Goal: Information Seeking & Learning: Learn about a topic

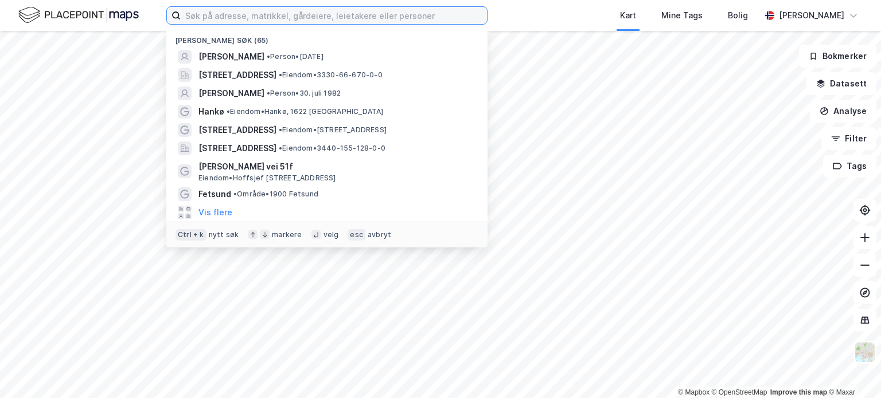
click at [284, 14] on input at bounding box center [334, 15] width 306 height 17
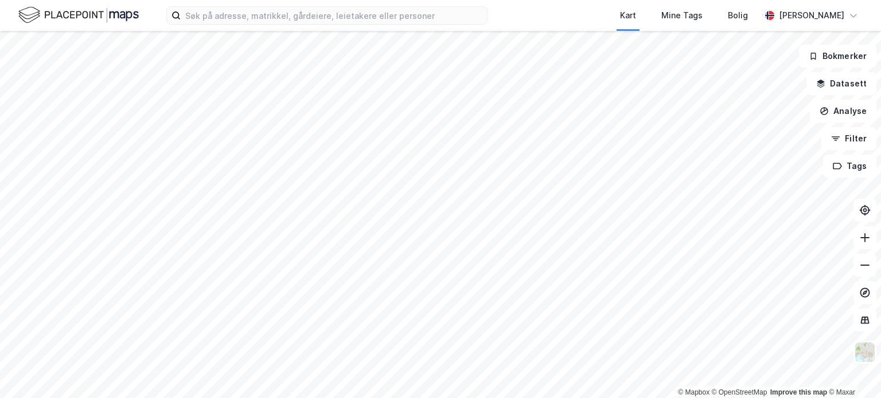
click at [580, 15] on div "Kart Mine Tags [PERSON_NAME] © Mapbox © OpenStreetMap Improve this map © [PERSO…" at bounding box center [440, 199] width 881 height 398
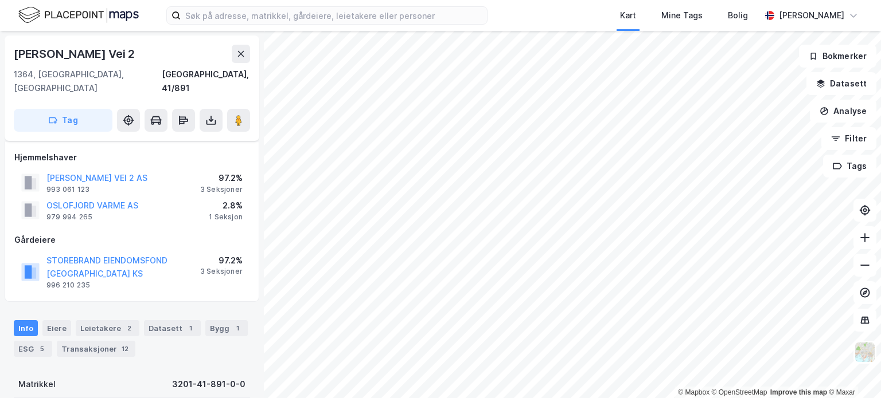
scroll to position [108, 0]
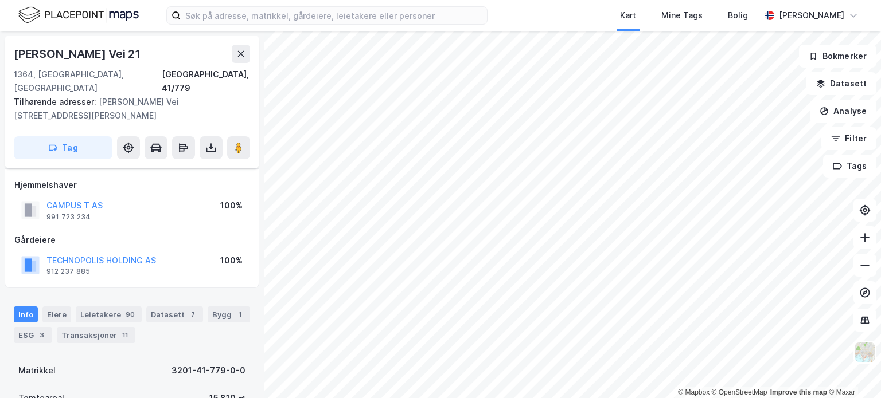
scroll to position [108, 0]
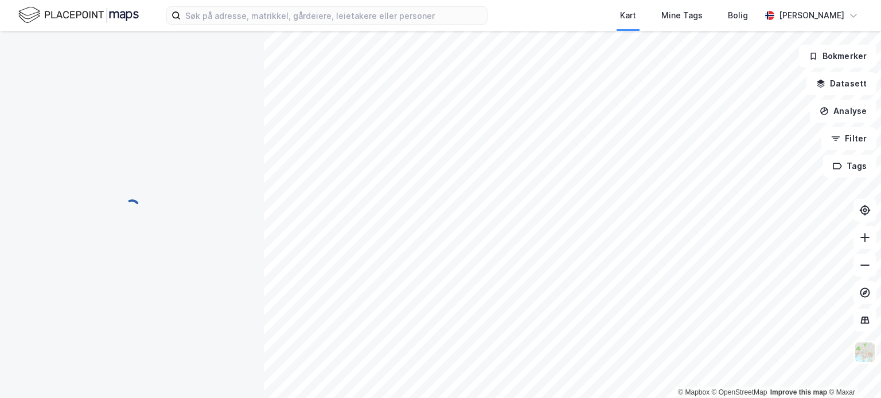
scroll to position [108, 0]
